Goal: Answer question/provide support

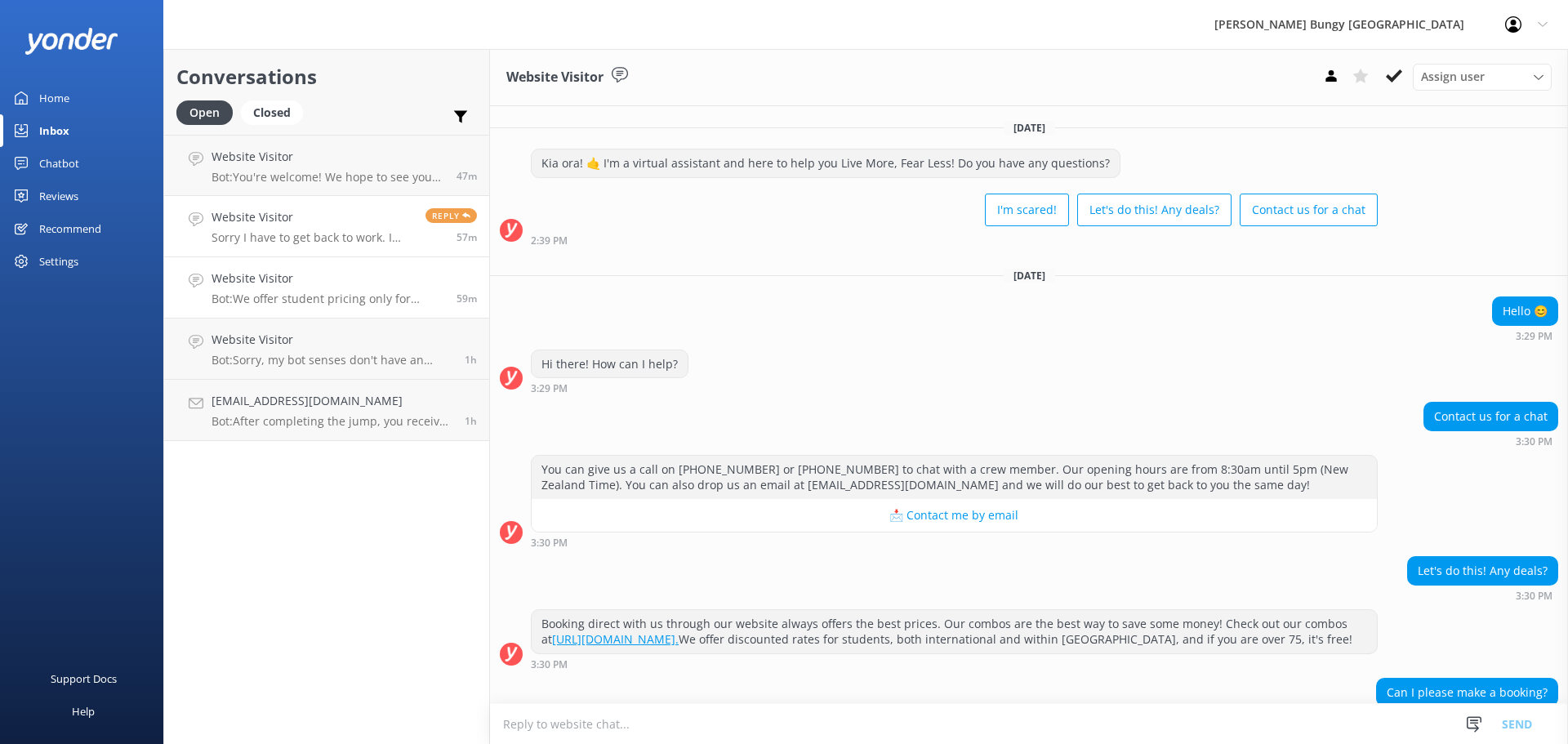
scroll to position [706, 0]
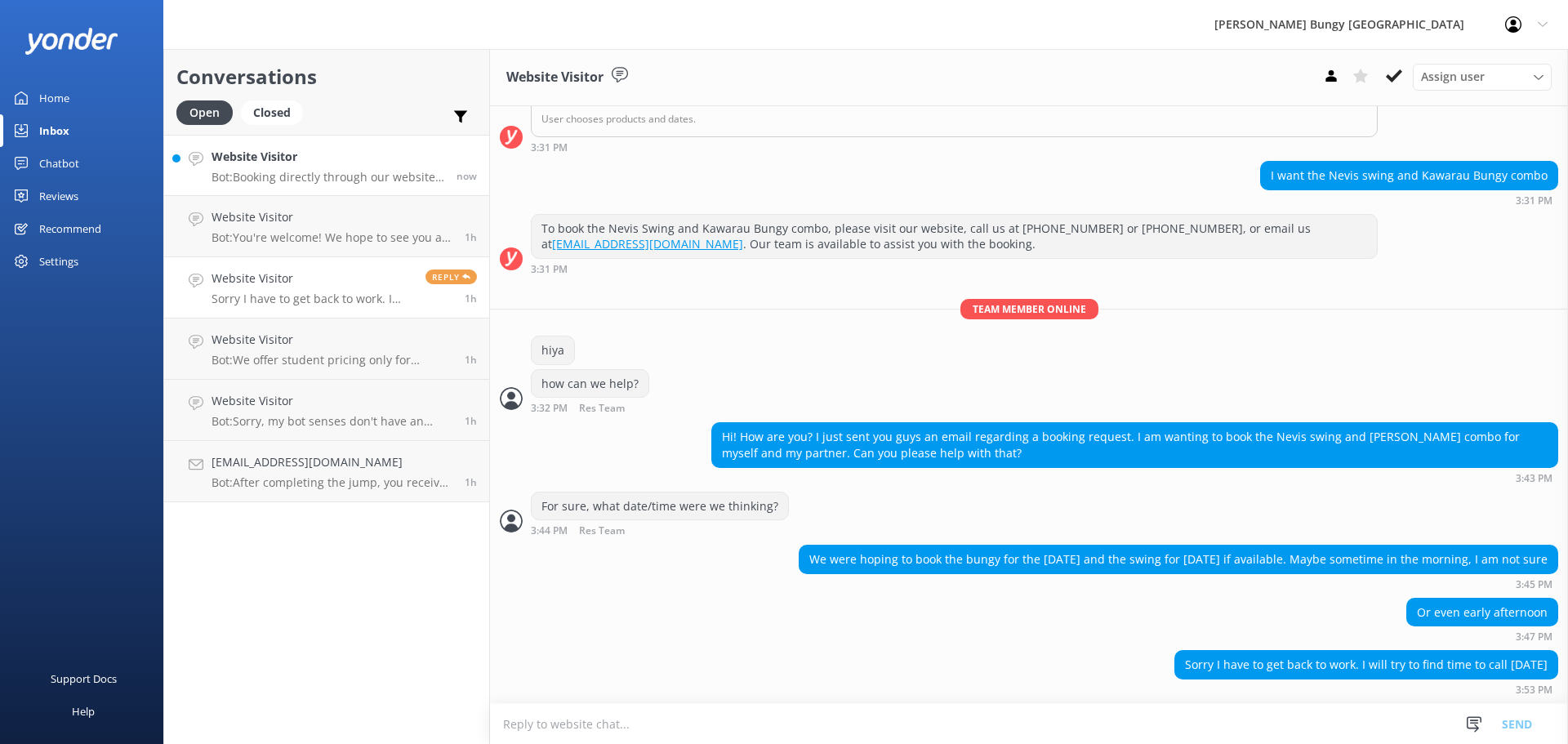
click at [275, 156] on h4 "Website Visitor" at bounding box center [328, 157] width 232 height 18
